Goal: Task Accomplishment & Management: Manage account settings

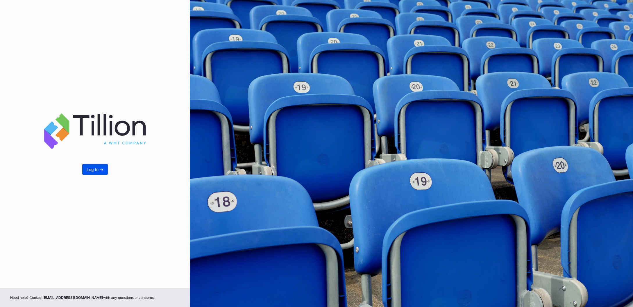
click at [105, 170] on button "Log In ->" at bounding box center [95, 169] width 26 height 11
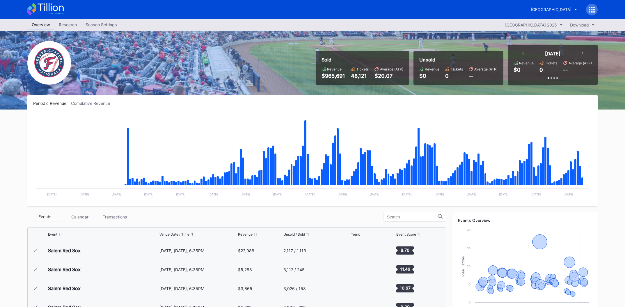
click at [99, 23] on div "Season Settings" at bounding box center [101, 24] width 40 height 8
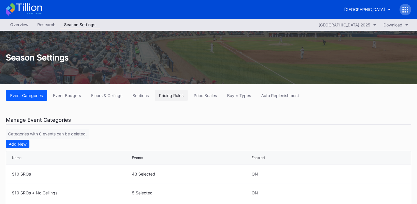
click at [167, 96] on div "Pricing Rules" at bounding box center [171, 95] width 24 height 5
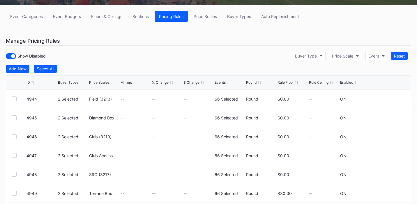
scroll to position [24, 0]
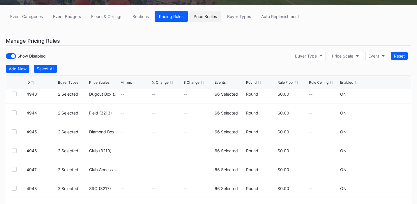
click at [216, 18] on div "Price Scales" at bounding box center [204, 16] width 23 height 5
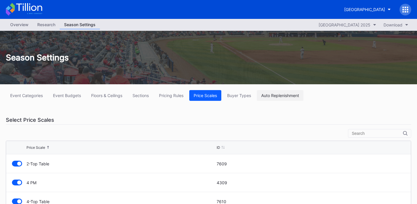
click at [266, 97] on div "Auto Replenishment" at bounding box center [280, 95] width 38 height 5
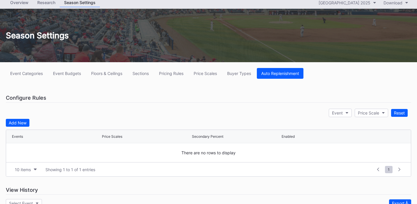
scroll to position [23, 0]
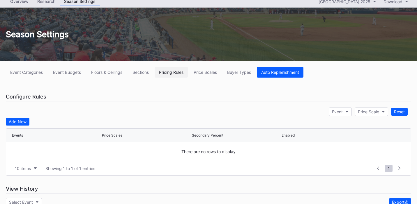
click at [165, 71] on div "Pricing Rules" at bounding box center [171, 72] width 24 height 5
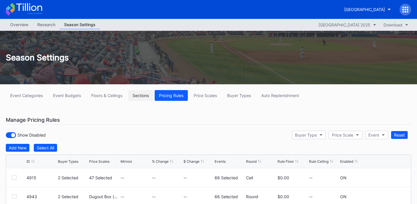
click at [145, 98] on button "Sections" at bounding box center [140, 95] width 25 height 11
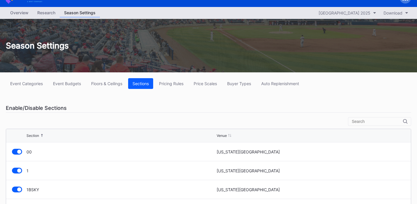
scroll to position [13, 0]
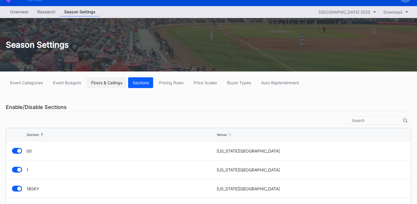
click at [114, 81] on div "Floors & Ceilings" at bounding box center [106, 82] width 31 height 5
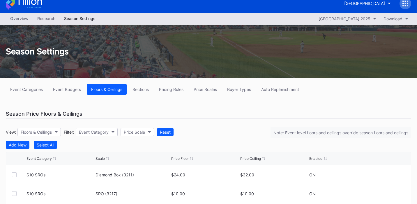
scroll to position [6, 0]
click at [76, 92] on button "Event Budgets" at bounding box center [67, 89] width 37 height 11
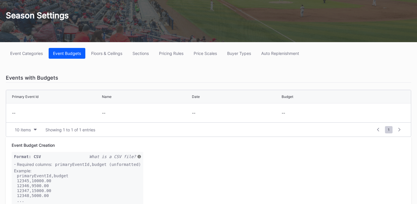
scroll to position [43, 0]
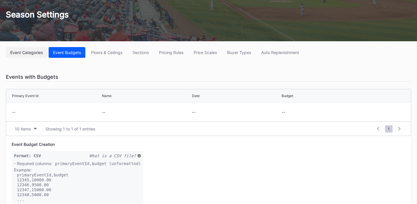
click at [36, 56] on button "Event Categories" at bounding box center [26, 52] width 41 height 11
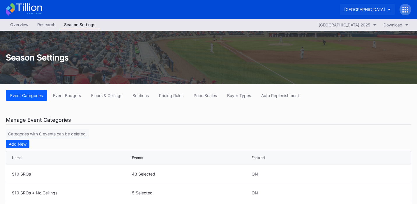
click at [374, 10] on div "[GEOGRAPHIC_DATA]" at bounding box center [364, 9] width 41 height 5
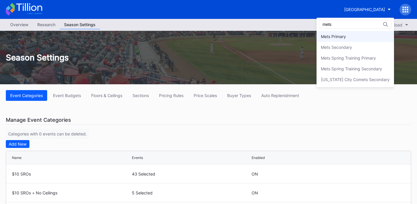
type input "mets"
click at [345, 35] on div "Mets Primary" at bounding box center [333, 36] width 25 height 5
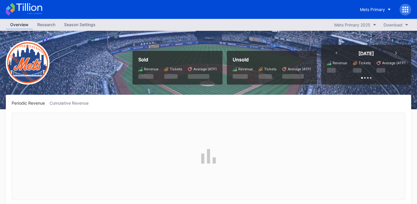
scroll to position [1492, 0]
click at [83, 24] on div "Season Settings" at bounding box center [80, 24] width 40 height 8
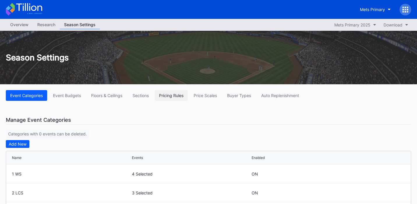
click at [173, 97] on div "Pricing Rules" at bounding box center [171, 95] width 24 height 5
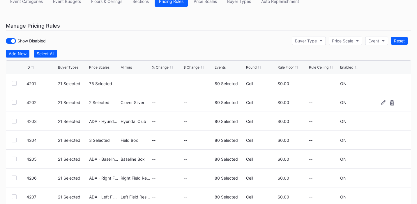
scroll to position [86, 0]
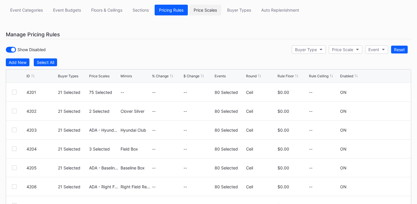
click at [212, 12] on button "Price Scales" at bounding box center [205, 10] width 32 height 11
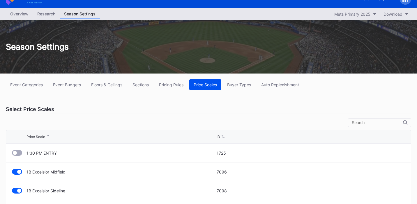
scroll to position [9, 0]
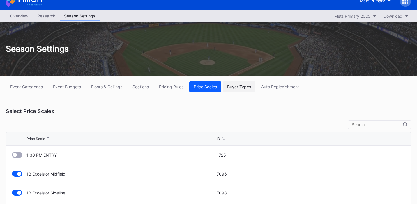
click at [247, 88] on div "Buyer Types" at bounding box center [239, 86] width 24 height 5
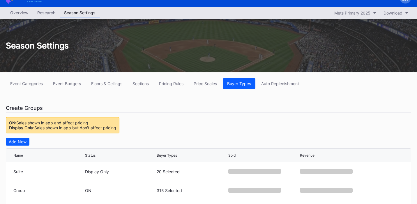
scroll to position [47, 0]
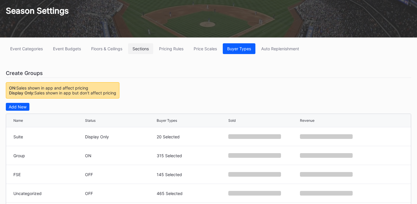
click at [141, 47] on div "Sections" at bounding box center [140, 48] width 16 height 5
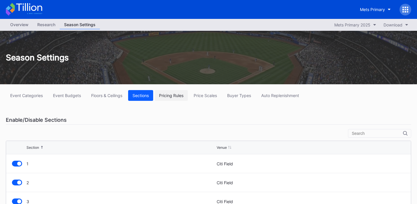
click at [165, 95] on div "Pricing Rules" at bounding box center [171, 95] width 24 height 5
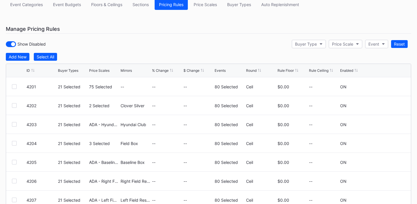
scroll to position [92, 0]
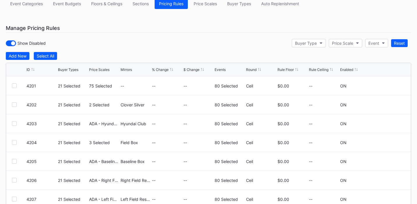
click at [191, 70] on div "$ Change" at bounding box center [191, 69] width 16 height 4
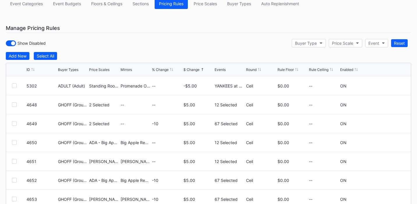
click at [159, 71] on div "% Change" at bounding box center [160, 69] width 17 height 4
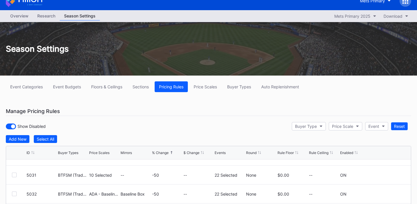
scroll to position [9, 0]
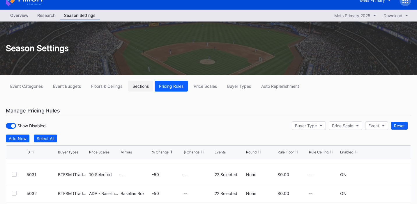
click at [143, 87] on div "Sections" at bounding box center [140, 86] width 16 height 5
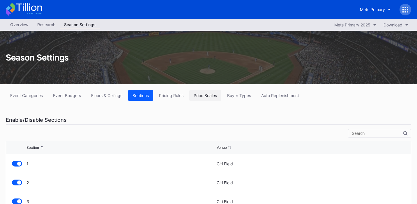
click at [208, 94] on div "Price Scales" at bounding box center [204, 95] width 23 height 5
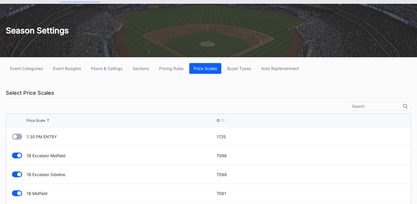
scroll to position [27, 0]
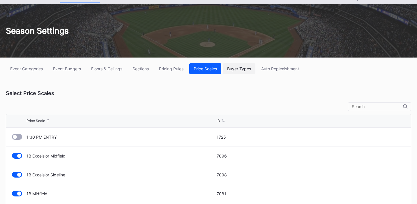
click at [242, 72] on button "Buyer Types" at bounding box center [239, 68] width 33 height 11
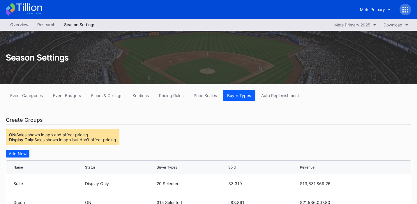
click at [24, 27] on div "Overview" at bounding box center [19, 24] width 27 height 8
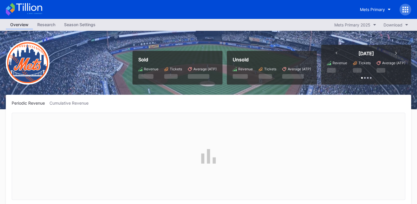
scroll to position [1492, 0]
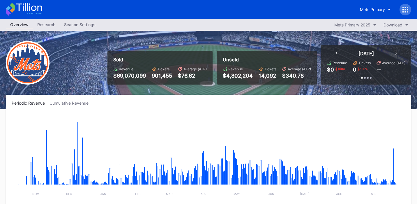
click at [81, 24] on div "Season Settings" at bounding box center [80, 24] width 40 height 8
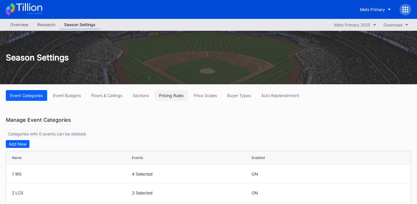
click at [162, 95] on div "Pricing Rules" at bounding box center [171, 95] width 24 height 5
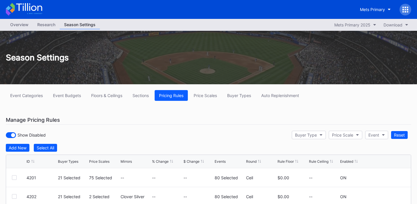
click at [158, 162] on div "% Change" at bounding box center [160, 161] width 17 height 4
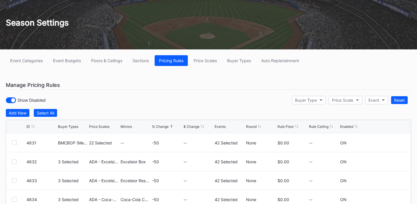
scroll to position [47, 0]
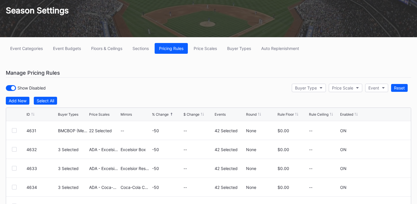
click at [165, 115] on div "% Change" at bounding box center [160, 114] width 17 height 4
click at [165, 114] on div "% Change" at bounding box center [160, 114] width 17 height 4
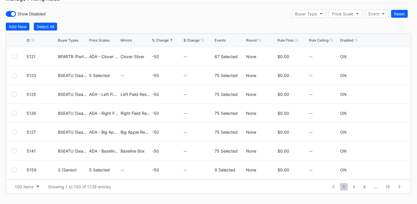
scroll to position [132, 0]
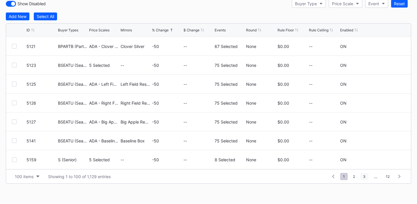
click at [364, 179] on span "3" at bounding box center [364, 176] width 8 height 7
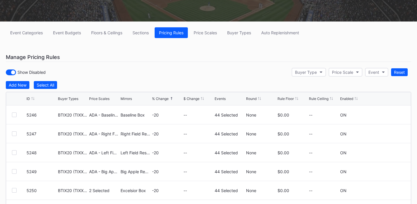
scroll to position [55, 0]
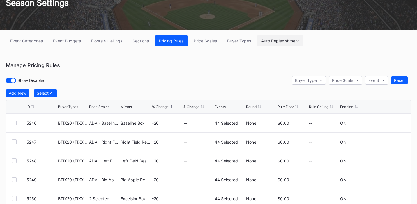
click at [287, 42] on div "Auto Replenishment" at bounding box center [280, 40] width 38 height 5
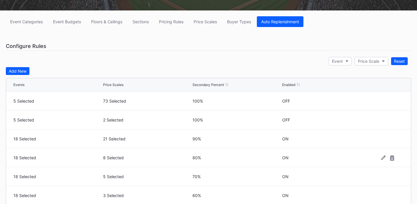
scroll to position [35, 0]
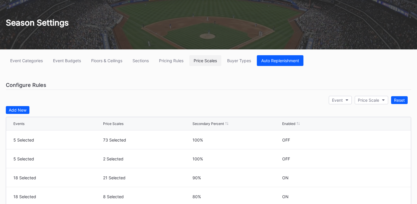
click at [209, 64] on button "Price Scales" at bounding box center [205, 60] width 32 height 11
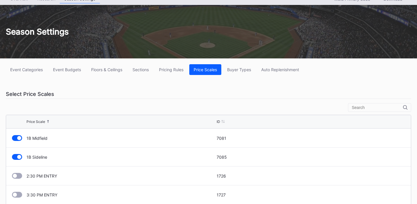
scroll to position [57, 0]
click at [42, 156] on div "1B Sideline" at bounding box center [120, 156] width 188 height 5
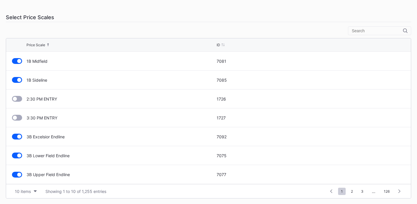
scroll to position [103, 0]
click at [216, 175] on div "7077" at bounding box center [310, 174] width 188 height 5
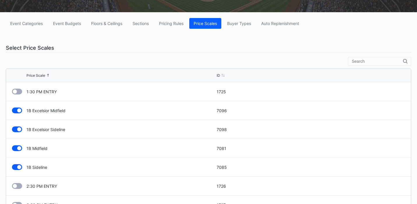
scroll to position [65, 0]
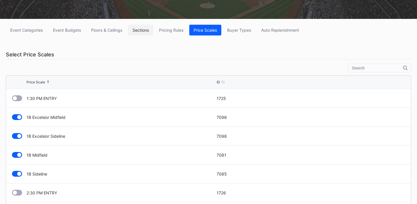
click at [144, 31] on div "Sections" at bounding box center [140, 30] width 16 height 5
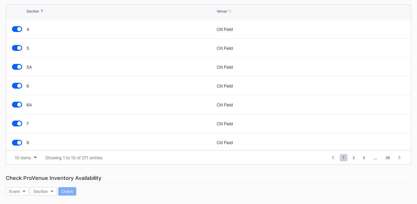
scroll to position [104, 0]
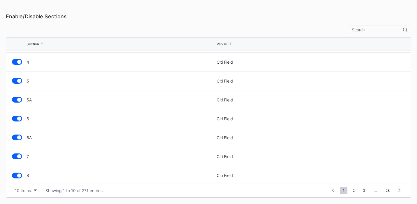
click at [120, 82] on div "5" at bounding box center [120, 81] width 188 height 5
click at [141, 79] on div "5" at bounding box center [120, 81] width 188 height 5
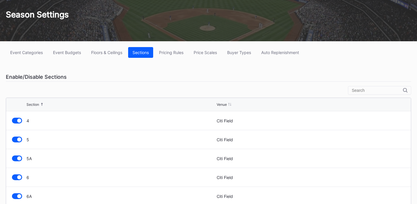
scroll to position [41, 0]
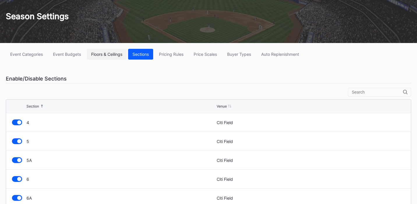
click at [120, 55] on div "Floors & Ceilings" at bounding box center [106, 54] width 31 height 5
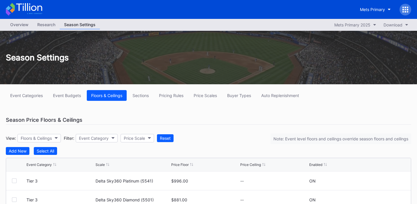
click at [19, 25] on div "Overview" at bounding box center [19, 24] width 27 height 8
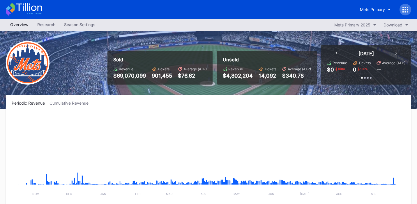
scroll to position [1492, 0]
